Goal: Task Accomplishment & Management: Manage account settings

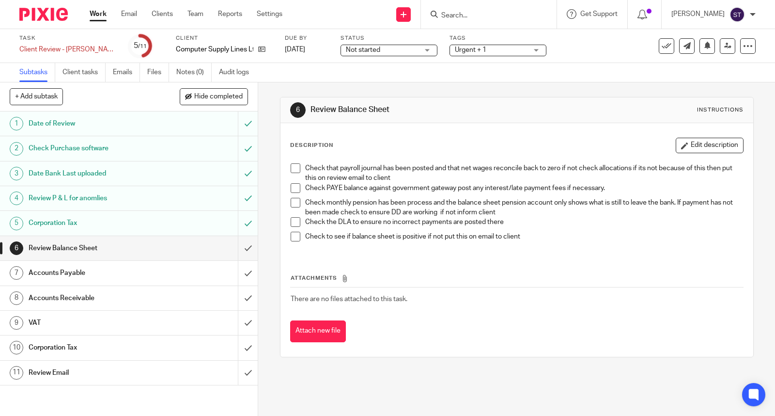
click at [292, 175] on li "Check that payroll journal has been posted and that net wages reconcile back to…" at bounding box center [517, 173] width 452 height 20
click at [292, 170] on span at bounding box center [296, 168] width 10 height 10
click at [293, 202] on span at bounding box center [296, 203] width 10 height 10
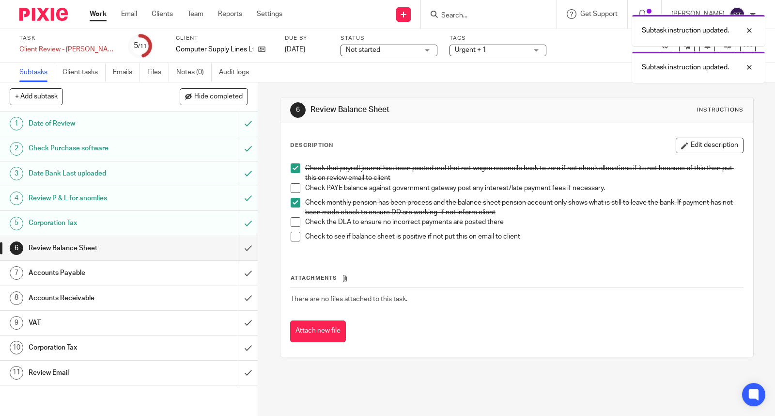
click at [293, 186] on span at bounding box center [296, 188] width 10 height 10
click at [293, 220] on span at bounding box center [296, 222] width 10 height 10
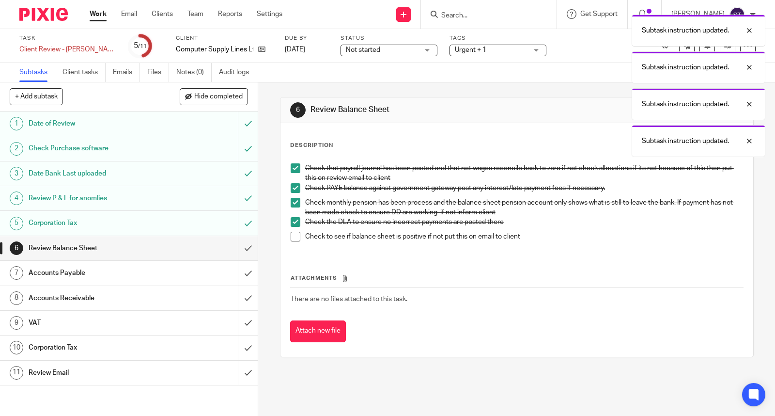
click at [293, 236] on span at bounding box center [296, 236] width 10 height 10
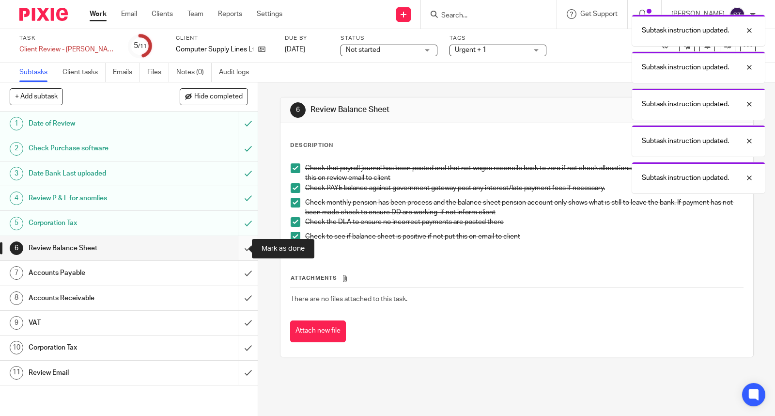
click at [239, 246] on input "submit" at bounding box center [129, 248] width 258 height 24
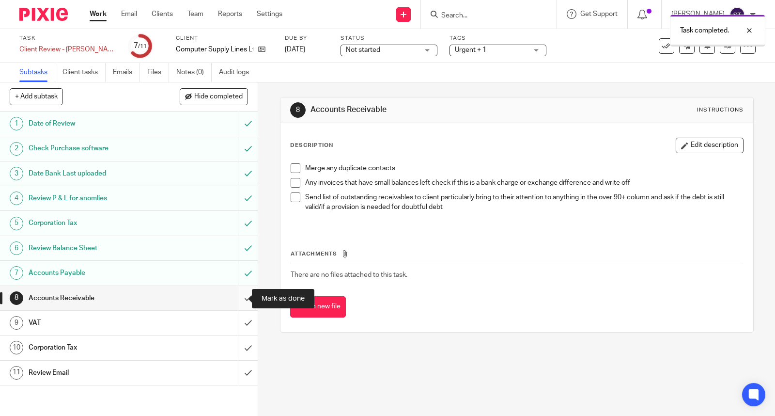
drag, startPoint x: 0, startPoint y: 0, endPoint x: 233, endPoint y: 298, distance: 378.8
click at [233, 298] on input "submit" at bounding box center [129, 298] width 258 height 24
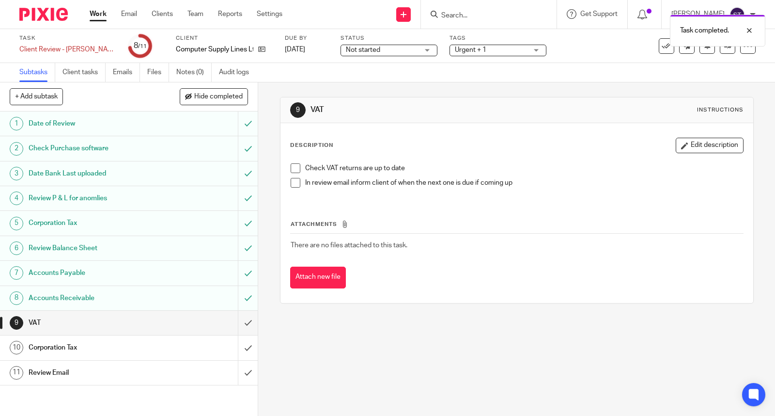
click at [295, 167] on span at bounding box center [296, 168] width 10 height 10
click at [238, 322] on input "submit" at bounding box center [129, 322] width 258 height 24
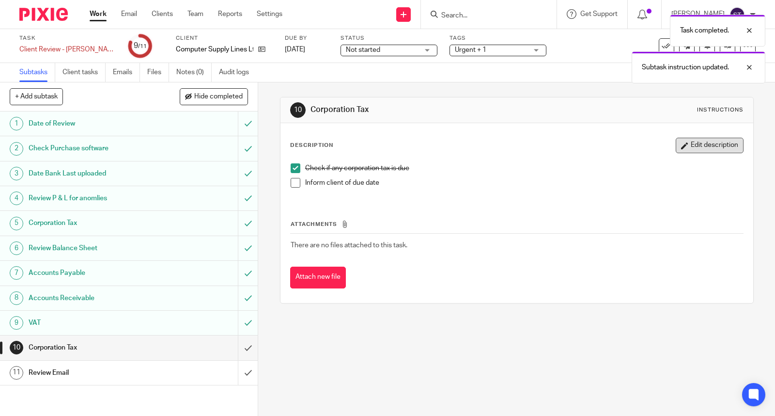
click at [689, 153] on button "Edit description" at bounding box center [710, 145] width 68 height 15
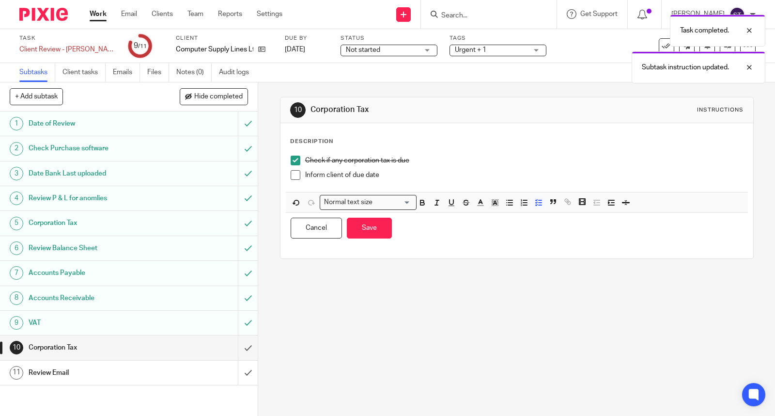
click at [492, 190] on div "Check if any corporation tax is due Inform client of due date" at bounding box center [517, 171] width 462 height 41
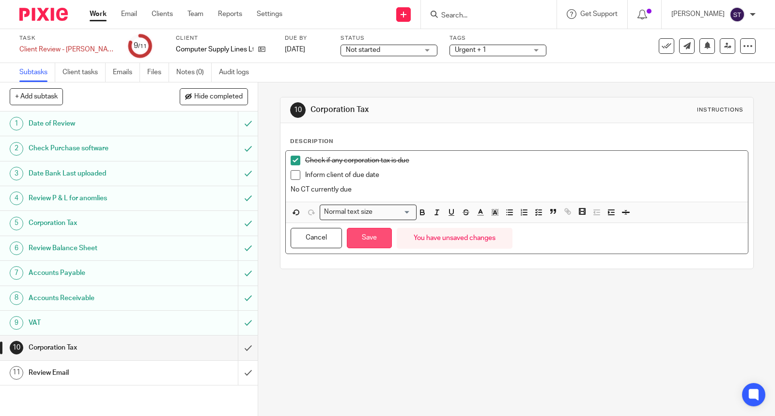
click at [371, 240] on button "Save" at bounding box center [369, 238] width 45 height 21
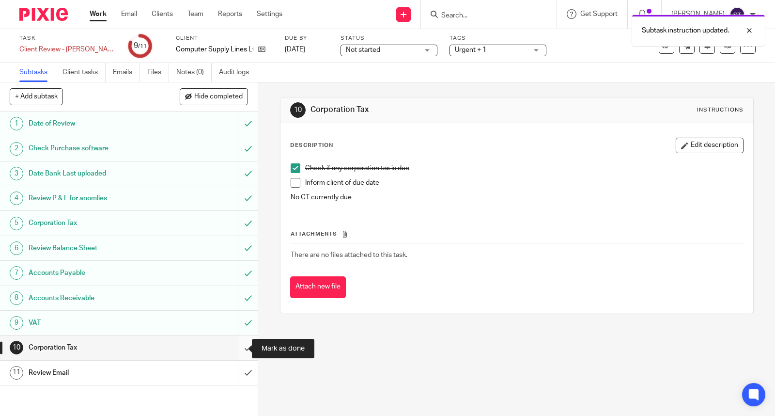
click at [239, 347] on input "submit" at bounding box center [129, 347] width 258 height 24
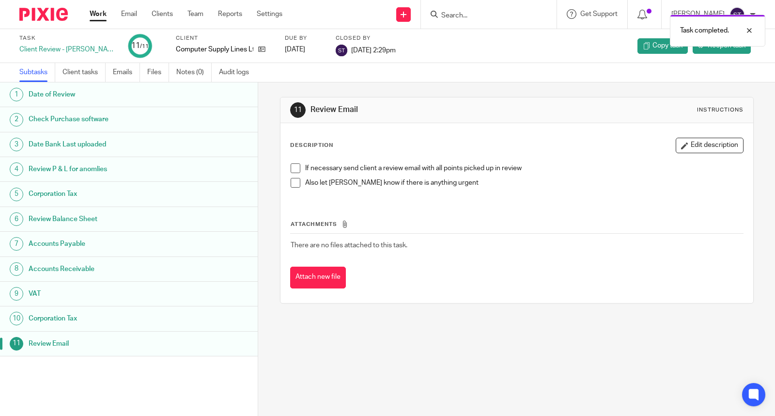
click at [101, 17] on link "Work" at bounding box center [98, 14] width 17 height 10
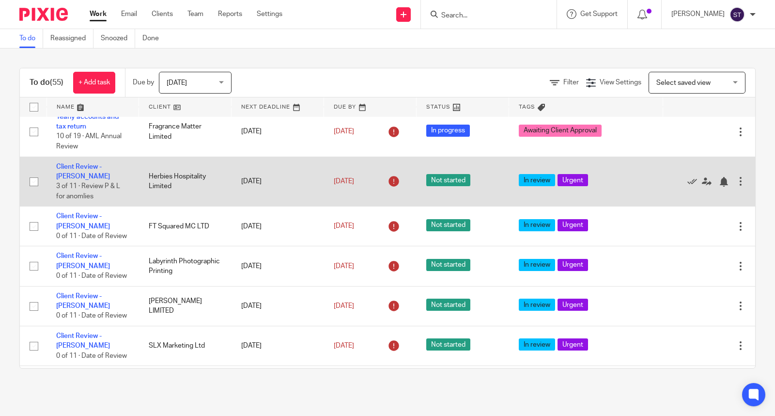
scroll to position [323, 0]
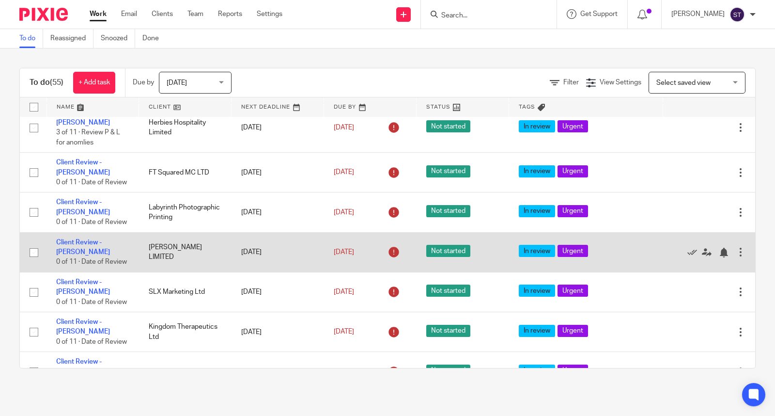
click at [736, 257] on div at bounding box center [741, 252] width 10 height 10
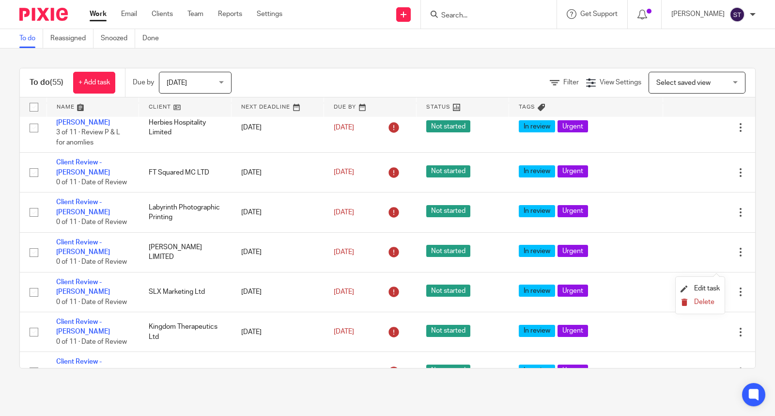
click at [704, 303] on span "Delete" at bounding box center [704, 301] width 20 height 7
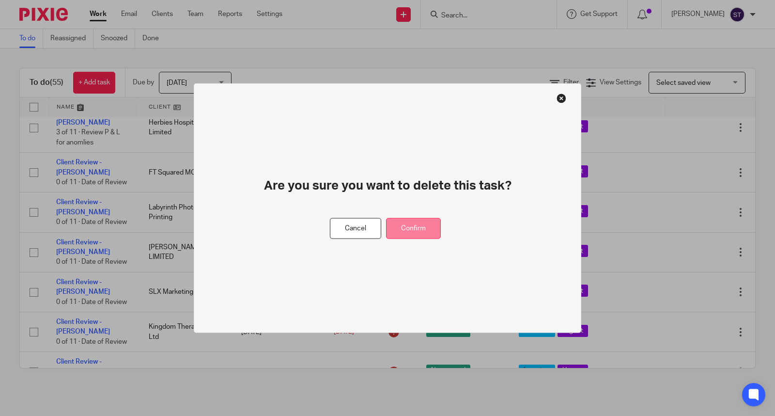
click at [424, 226] on button "Confirm" at bounding box center [413, 228] width 55 height 21
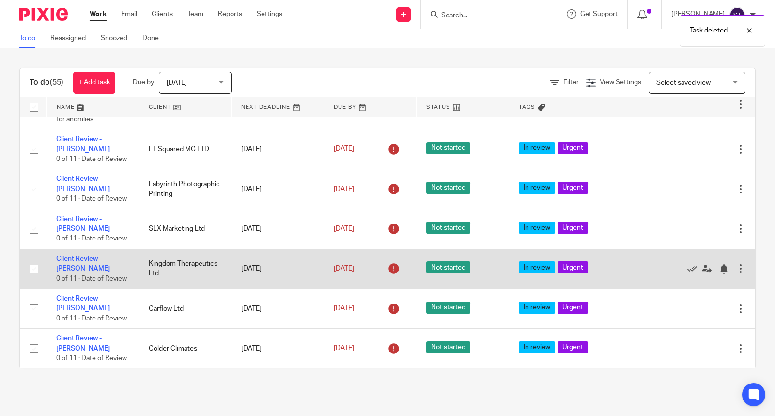
scroll to position [376, 0]
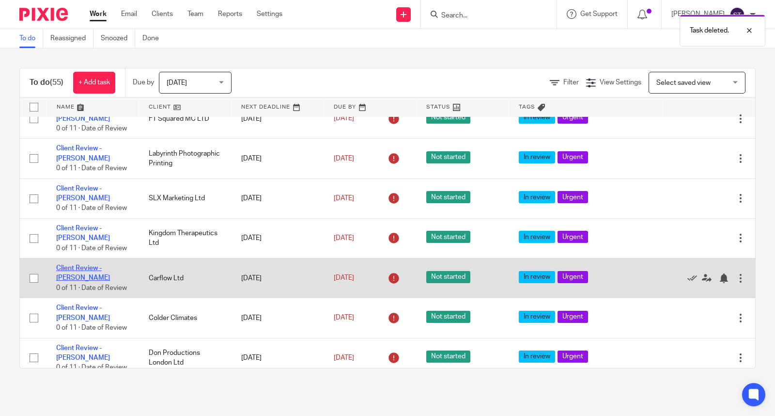
click at [93, 281] on link "Client Review - [PERSON_NAME]" at bounding box center [83, 272] width 54 height 16
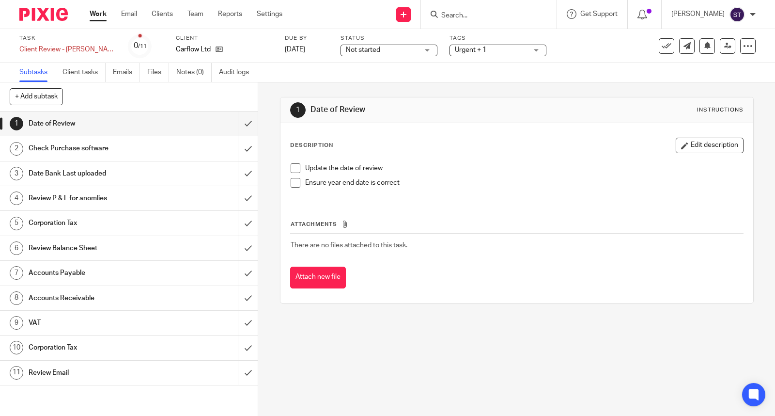
drag, startPoint x: 293, startPoint y: 165, endPoint x: 296, endPoint y: 174, distance: 9.6
click at [293, 165] on span at bounding box center [296, 168] width 10 height 10
click at [291, 181] on span at bounding box center [296, 183] width 10 height 10
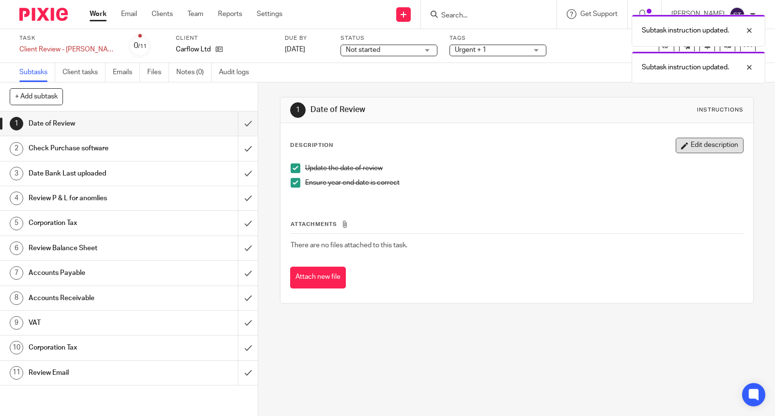
click at [700, 147] on button "Edit description" at bounding box center [710, 145] width 68 height 15
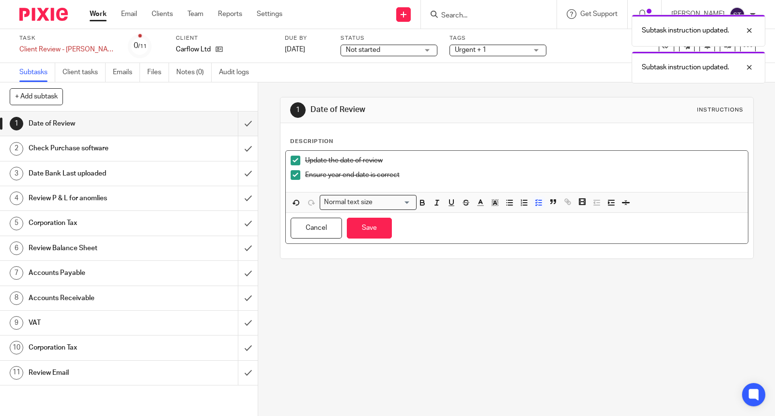
click at [432, 178] on p "Ensure year end date is correct" at bounding box center [524, 175] width 438 height 10
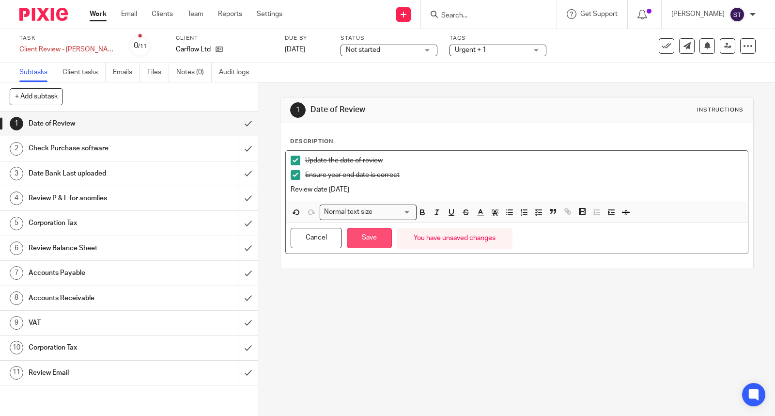
click at [369, 230] on button "Save" at bounding box center [369, 238] width 45 height 21
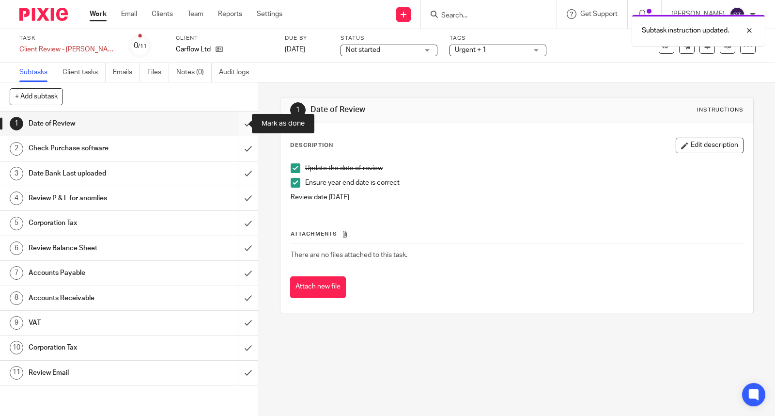
click at [238, 123] on input "submit" at bounding box center [129, 123] width 258 height 24
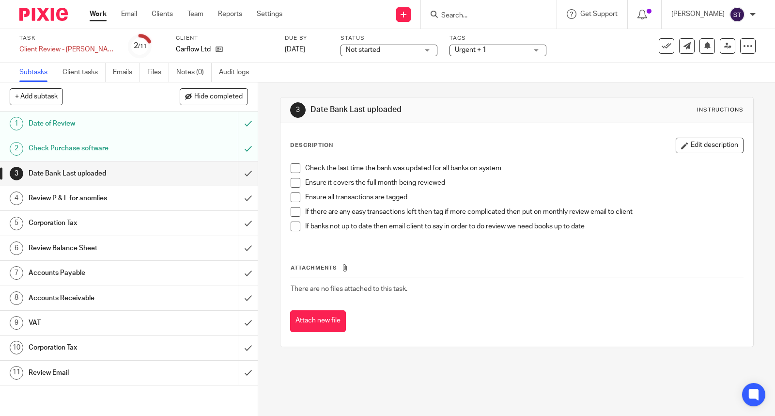
click at [291, 170] on span at bounding box center [296, 168] width 10 height 10
drag, startPoint x: 291, startPoint y: 181, endPoint x: 292, endPoint y: 191, distance: 10.2
click at [291, 182] on span at bounding box center [296, 183] width 10 height 10
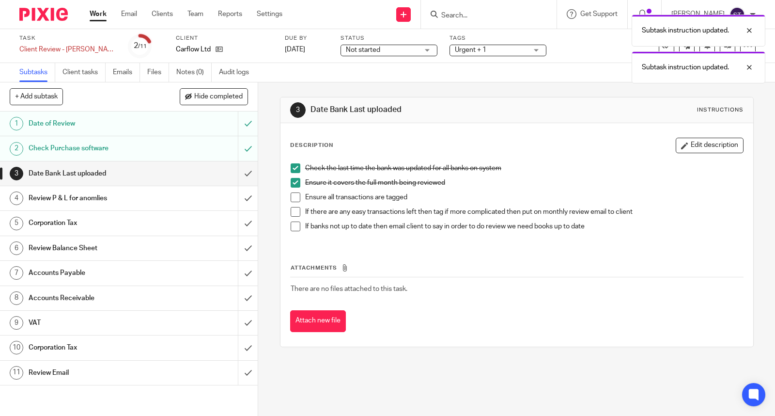
click at [293, 196] on span at bounding box center [296, 197] width 10 height 10
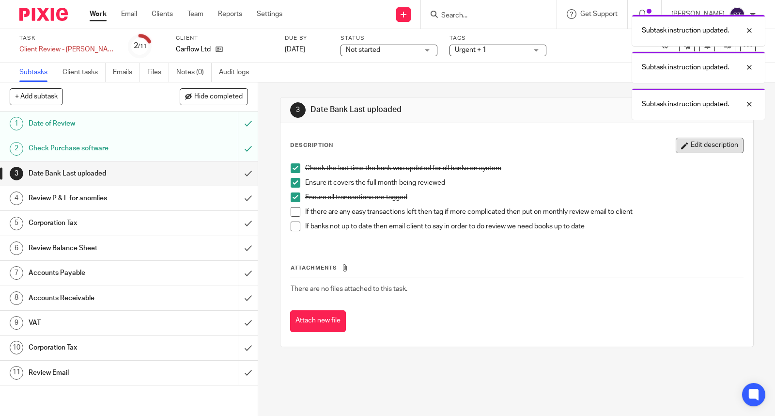
click at [679, 146] on button "Edit description" at bounding box center [710, 145] width 68 height 15
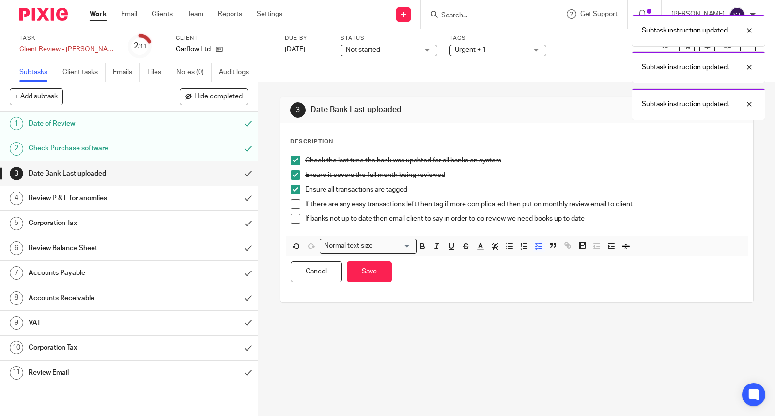
click at [620, 221] on p "If banks not up to date then email client to say in order to do review we need …" at bounding box center [524, 219] width 438 height 10
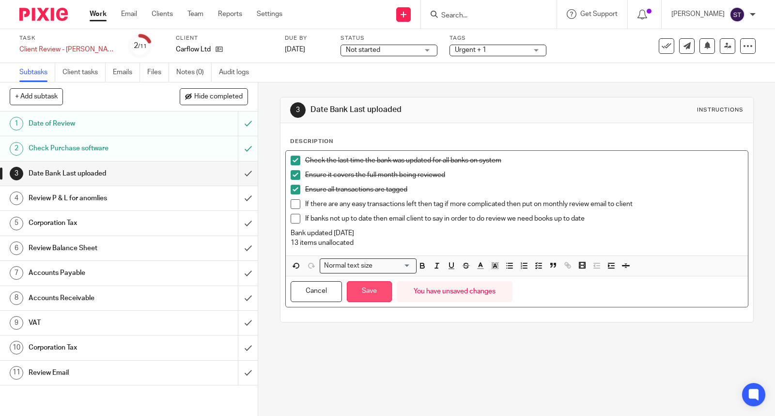
drag, startPoint x: 362, startPoint y: 288, endPoint x: 361, endPoint y: 297, distance: 9.3
click at [363, 289] on button "Save" at bounding box center [369, 291] width 45 height 21
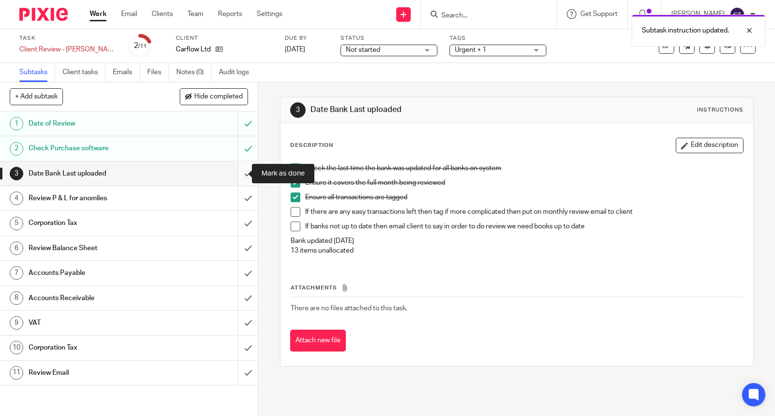
click at [235, 175] on input "submit" at bounding box center [129, 173] width 258 height 24
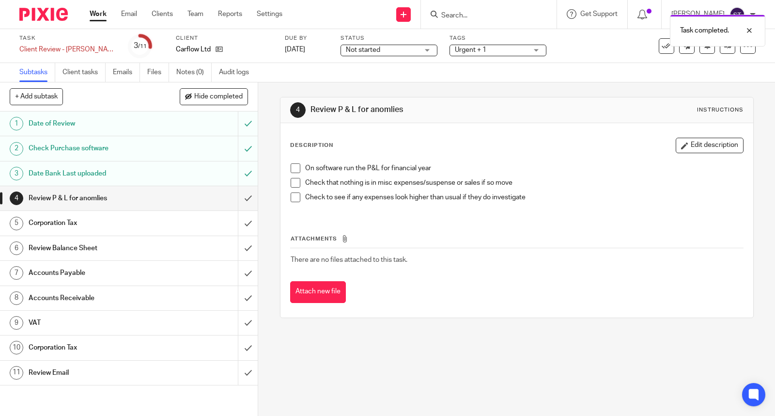
click at [292, 170] on span at bounding box center [296, 168] width 10 height 10
click at [296, 182] on span at bounding box center [296, 183] width 10 height 10
click at [294, 196] on span at bounding box center [296, 197] width 10 height 10
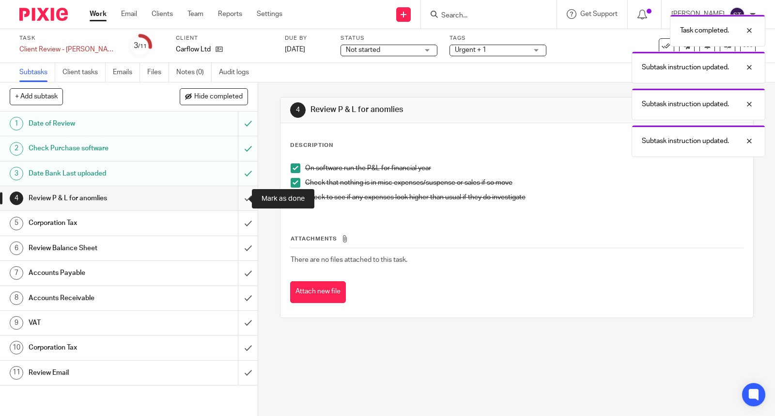
click at [234, 201] on input "submit" at bounding box center [129, 198] width 258 height 24
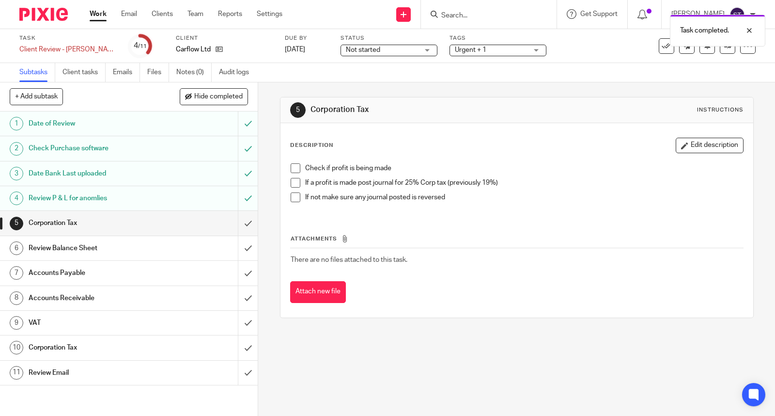
click at [296, 168] on span at bounding box center [296, 168] width 10 height 10
click at [293, 186] on span at bounding box center [296, 183] width 10 height 10
click at [676, 150] on button "Edit description" at bounding box center [710, 145] width 68 height 15
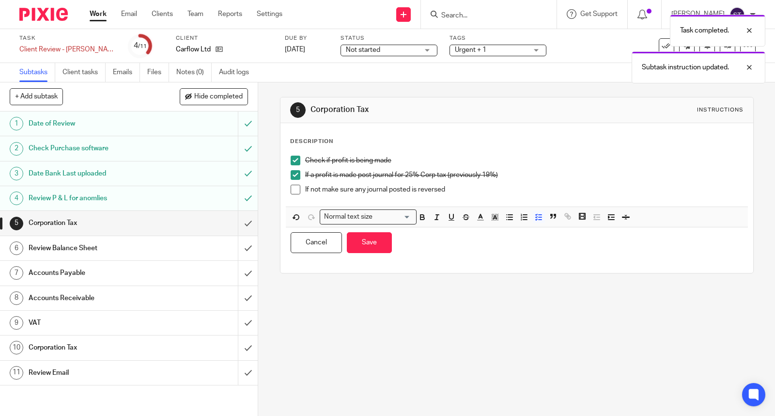
click at [517, 192] on p "If not make sure any journal posted is reversed" at bounding box center [524, 190] width 438 height 10
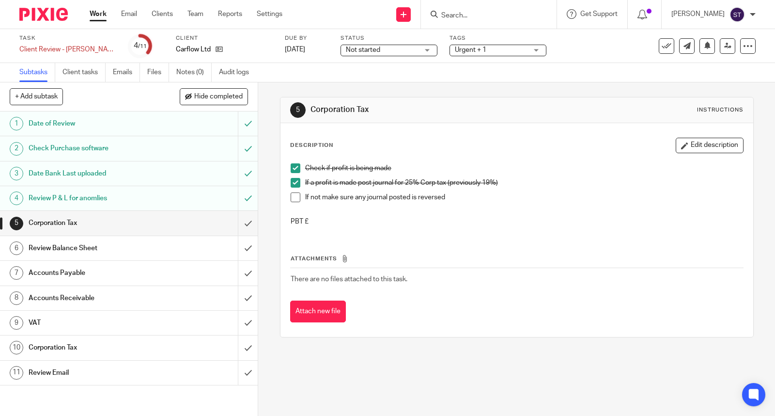
click at [338, 225] on p "PBT £" at bounding box center [517, 221] width 452 height 10
click at [317, 219] on p "PBT £" at bounding box center [517, 221] width 452 height 10
click at [315, 220] on p "PBT £" at bounding box center [517, 221] width 452 height 10
drag, startPoint x: 683, startPoint y: 138, endPoint x: 664, endPoint y: 154, distance: 24.4
click at [683, 138] on button "Edit description" at bounding box center [710, 145] width 68 height 15
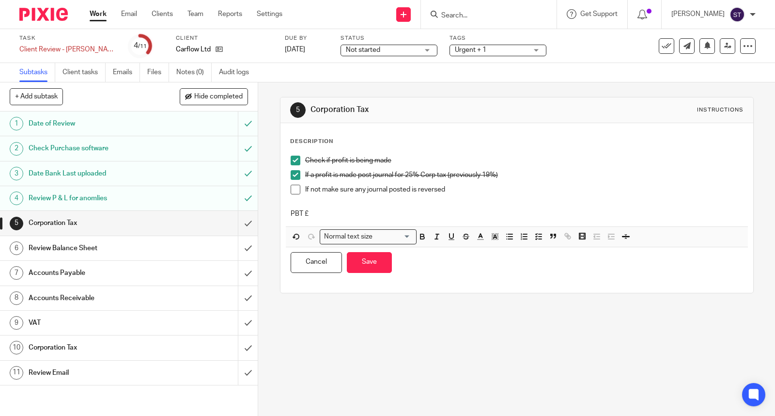
click at [350, 206] on p at bounding box center [517, 204] width 452 height 10
click at [337, 212] on p "PBT £" at bounding box center [517, 214] width 452 height 10
click at [371, 249] on div "Cancel Save You have unsaved changes" at bounding box center [517, 262] width 462 height 31
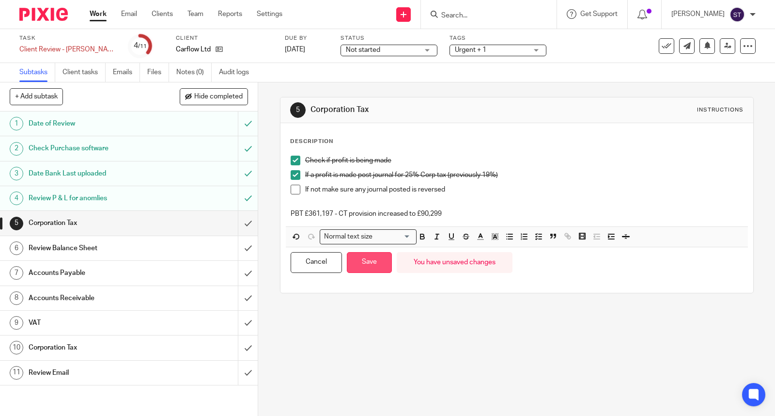
click at [370, 259] on button "Save" at bounding box center [369, 262] width 45 height 21
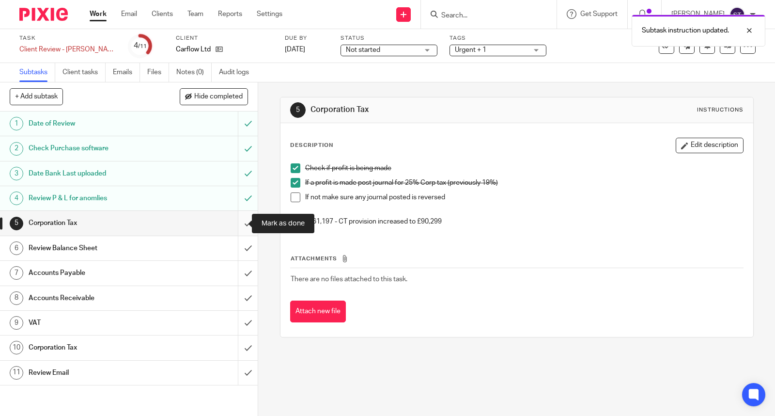
click at [235, 223] on input "submit" at bounding box center [129, 223] width 258 height 24
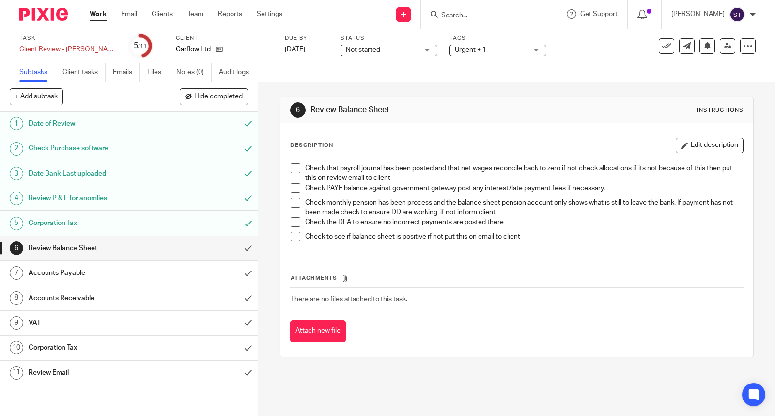
click at [293, 169] on span at bounding box center [296, 168] width 10 height 10
click at [291, 186] on span at bounding box center [296, 188] width 10 height 10
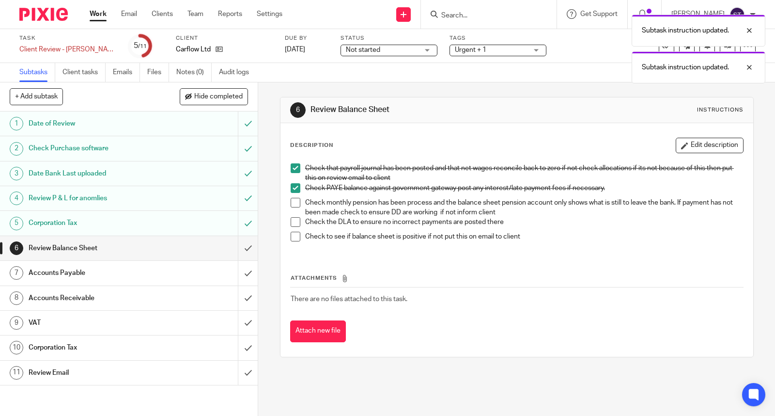
click at [293, 203] on span at bounding box center [296, 203] width 10 height 10
click at [293, 223] on span at bounding box center [296, 222] width 10 height 10
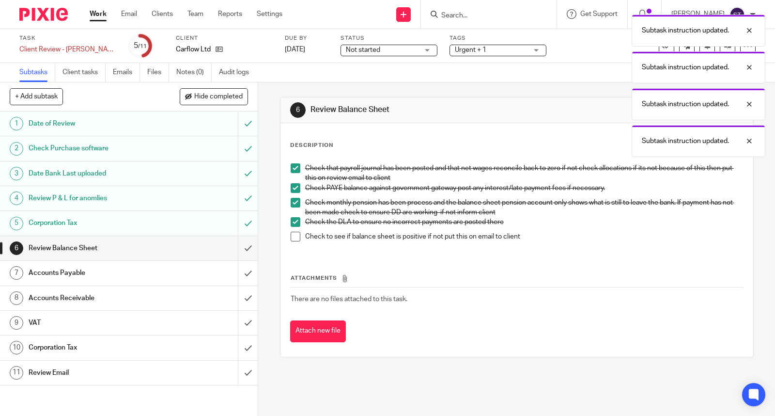
click at [293, 239] on span at bounding box center [296, 236] width 10 height 10
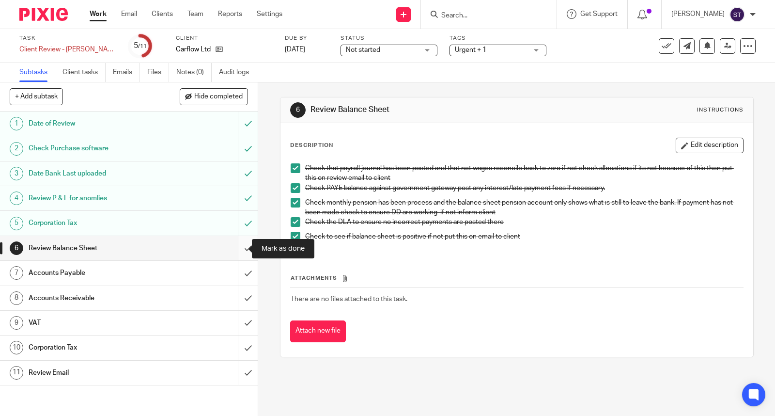
click at [235, 243] on input "submit" at bounding box center [129, 248] width 258 height 24
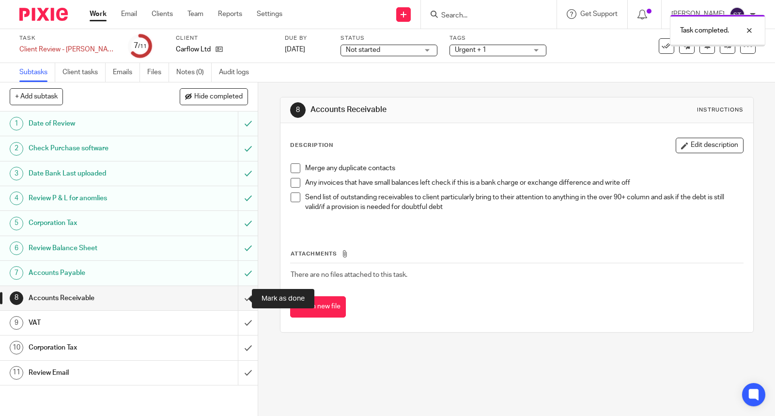
click at [234, 296] on input "submit" at bounding box center [129, 298] width 258 height 24
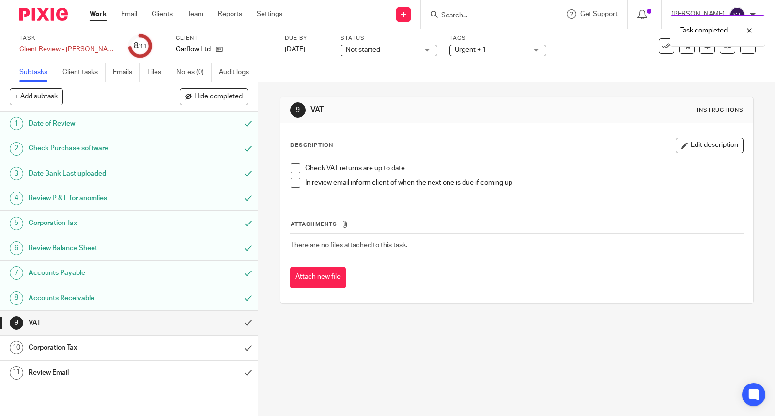
click at [292, 170] on span at bounding box center [296, 168] width 10 height 10
click at [238, 322] on input "submit" at bounding box center [129, 322] width 258 height 24
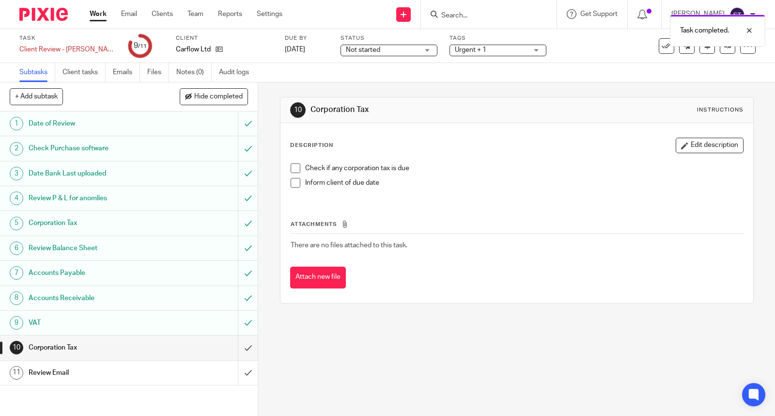
click at [296, 168] on span at bounding box center [296, 168] width 10 height 10
click at [689, 149] on button "Edit description" at bounding box center [710, 145] width 68 height 15
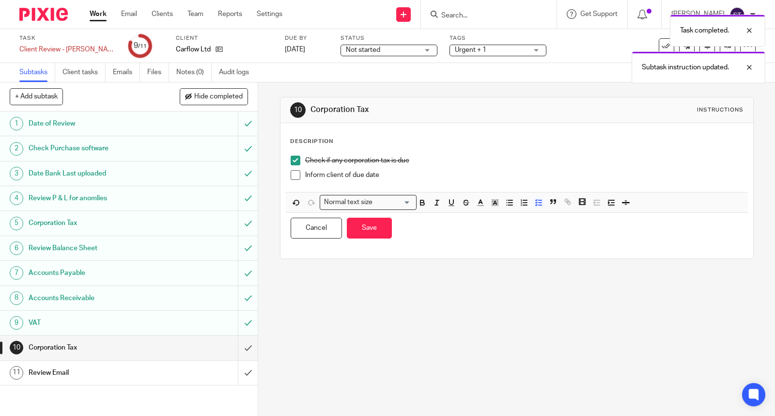
click at [477, 180] on p "Inform client of due date" at bounding box center [524, 175] width 438 height 10
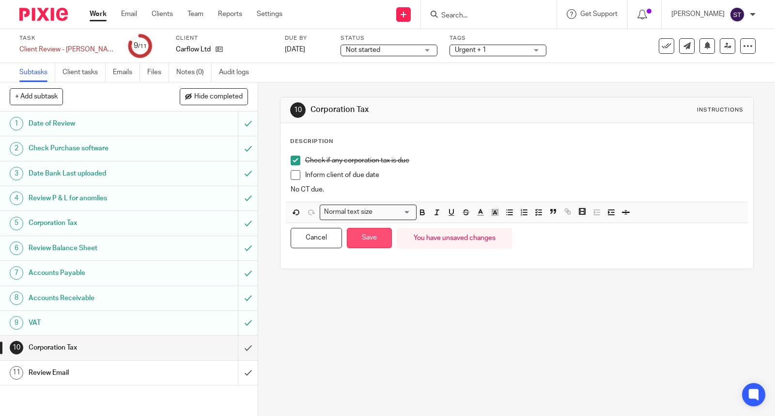
click at [383, 236] on button "Save" at bounding box center [369, 238] width 45 height 21
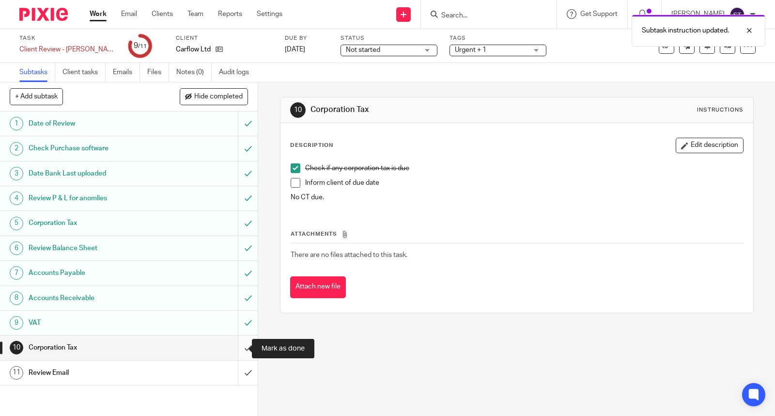
click at [238, 349] on input "submit" at bounding box center [129, 347] width 258 height 24
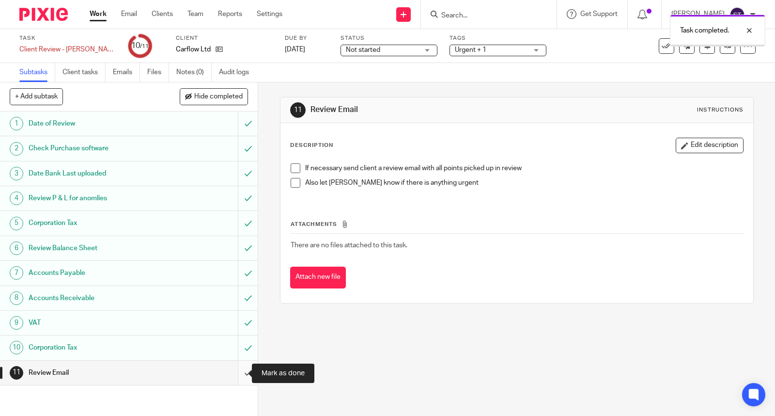
click at [237, 370] on input "submit" at bounding box center [129, 372] width 258 height 24
